Goal: Information Seeking & Learning: Learn about a topic

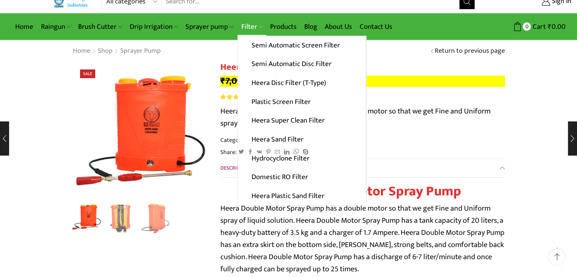
scroll to position [15, 0]
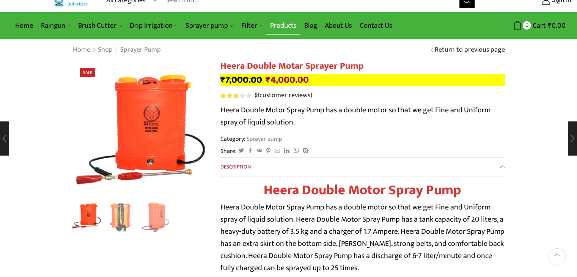
click at [284, 21] on link "Products" at bounding box center [283, 26] width 34 height 18
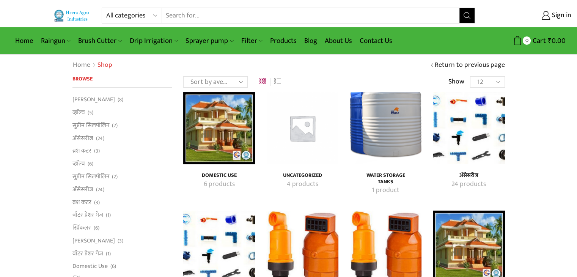
click at [211, 176] on h4 "Domestic Use" at bounding box center [219, 175] width 55 height 6
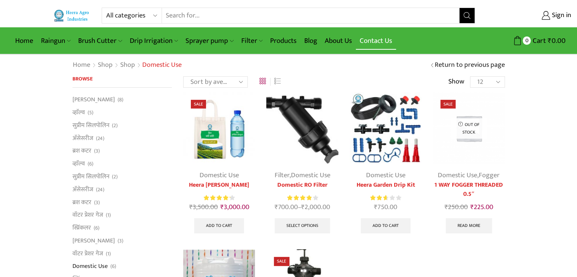
click at [362, 33] on link "Contact Us" at bounding box center [376, 41] width 40 height 18
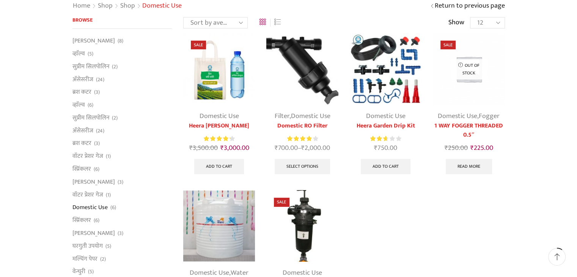
scroll to position [61, 0]
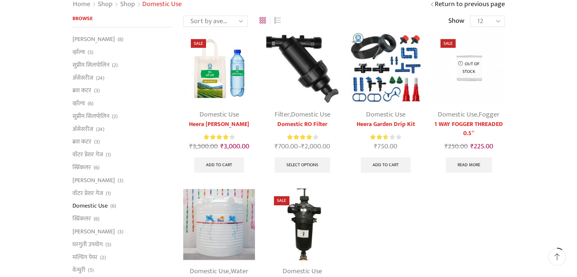
click at [219, 81] on img at bounding box center [219, 67] width 72 height 72
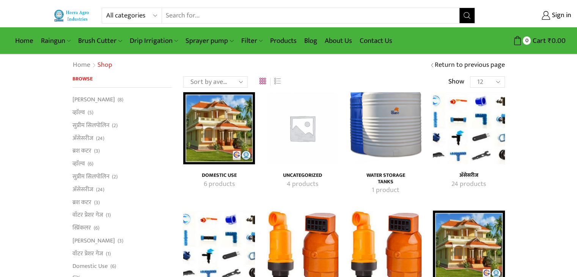
click at [303, 176] on h4 "Uncategorized" at bounding box center [302, 175] width 55 height 6
click at [466, 179] on mark "24 products" at bounding box center [468, 184] width 35 height 10
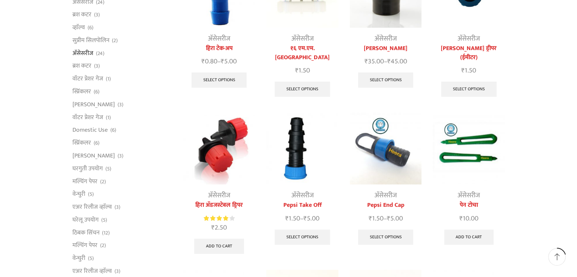
scroll to position [121, 0]
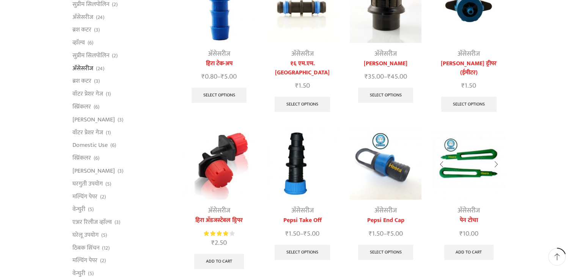
click at [470, 156] on img at bounding box center [469, 164] width 72 height 72
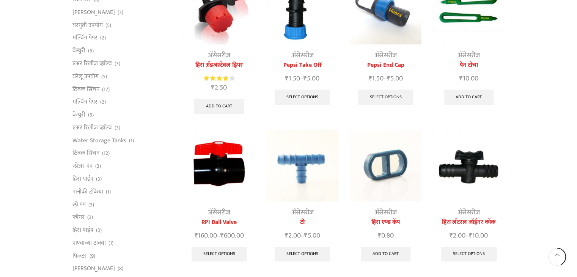
scroll to position [304, 0]
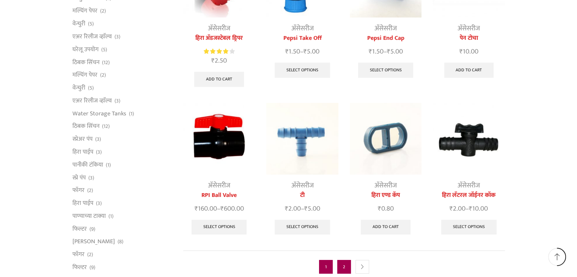
click at [341, 261] on link "2" at bounding box center [344, 267] width 14 height 14
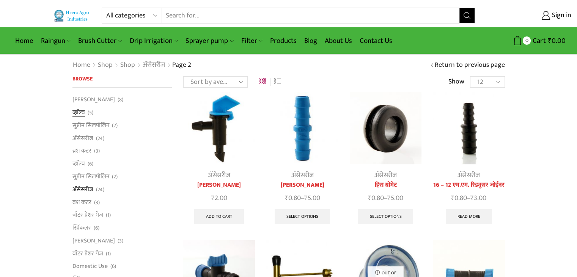
click at [76, 113] on link "व्हाॅल्व" at bounding box center [78, 112] width 13 height 13
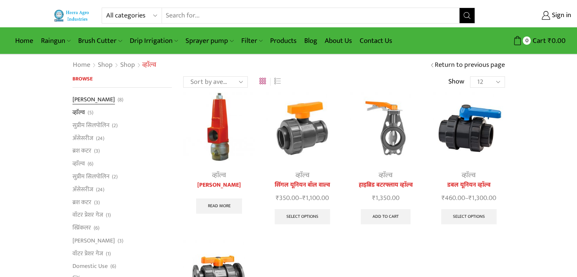
click at [79, 99] on link "[PERSON_NAME]" at bounding box center [93, 100] width 42 height 11
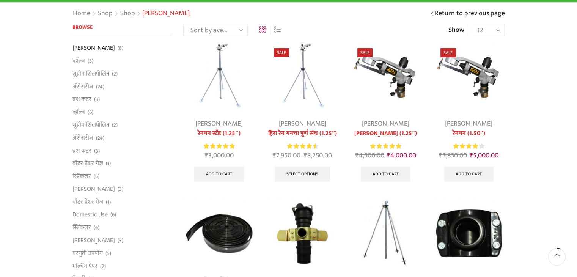
scroll to position [30, 0]
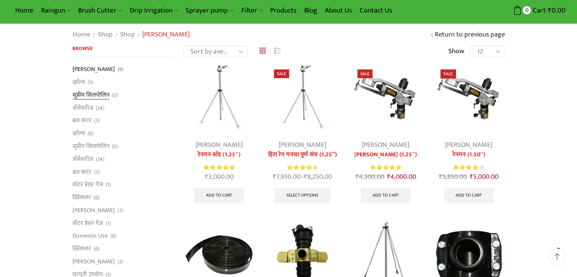
click at [85, 94] on link "सुप्रीम सिलपोलिन" at bounding box center [90, 94] width 37 height 13
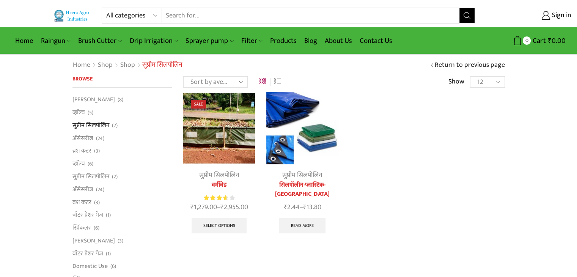
click at [212, 145] on img at bounding box center [219, 128] width 72 height 72
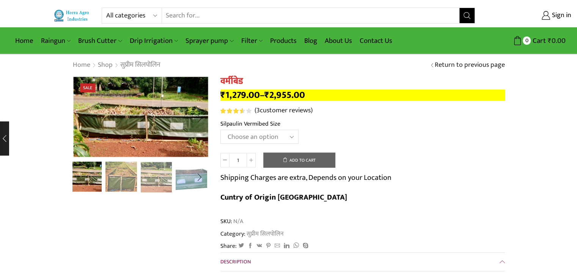
click at [125, 171] on img "2 / 5" at bounding box center [120, 175] width 31 height 31
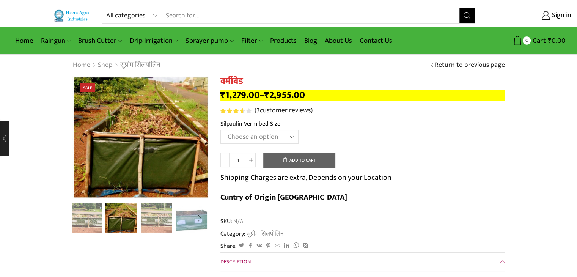
click at [153, 219] on img "3 / 5" at bounding box center [156, 216] width 31 height 31
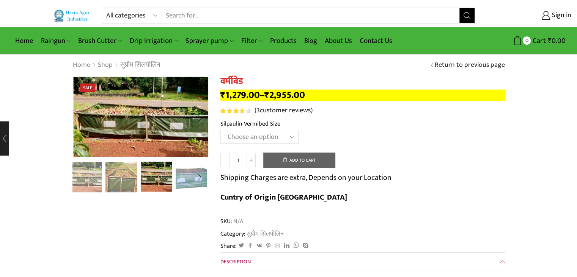
click at [185, 170] on img "4 / 5" at bounding box center [191, 175] width 31 height 31
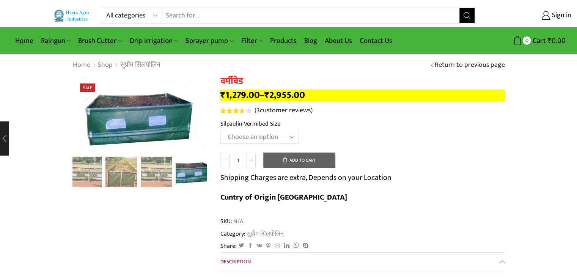
click at [252, 158] on icon at bounding box center [251, 160] width 4 height 4
click at [225, 161] on icon at bounding box center [225, 160] width 4 height 4
type input "1"
click at [280, 134] on select "Choose an option 12' x 4' x 2' Large 4' x 4' x 2' Small 8' x 4' x 2' Midum" at bounding box center [259, 137] width 78 height 14
select select "8-x-4-x-2-midum-hi"
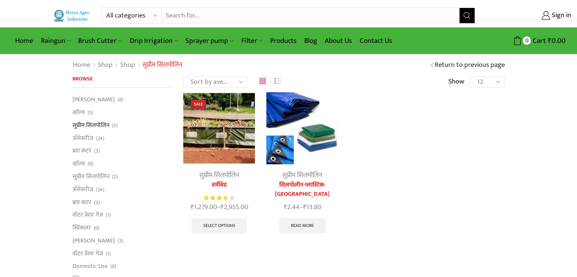
click at [303, 151] on img at bounding box center [302, 128] width 72 height 72
click at [86, 197] on link "ब्रश कटर" at bounding box center [81, 202] width 19 height 13
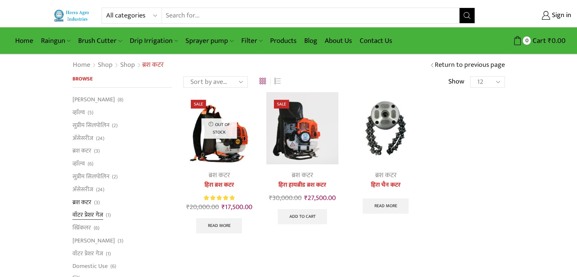
click at [85, 213] on link "वॉटर प्रेशर गेज" at bounding box center [87, 215] width 31 height 13
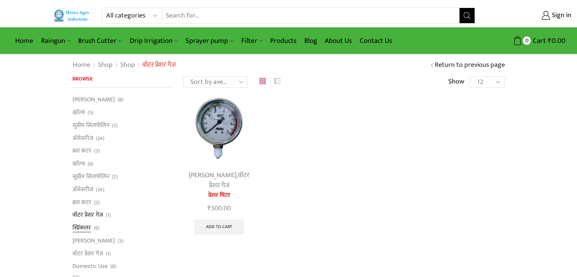
click at [86, 229] on link "स्प्रिंकलर" at bounding box center [81, 228] width 19 height 13
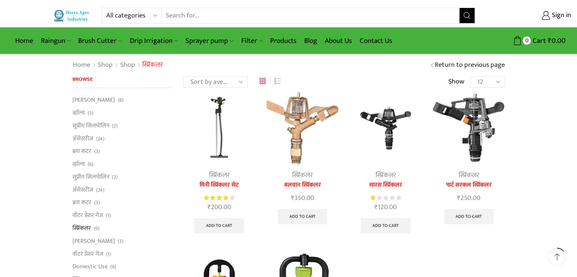
scroll to position [242, 0]
